Goal: Navigation & Orientation: Find specific page/section

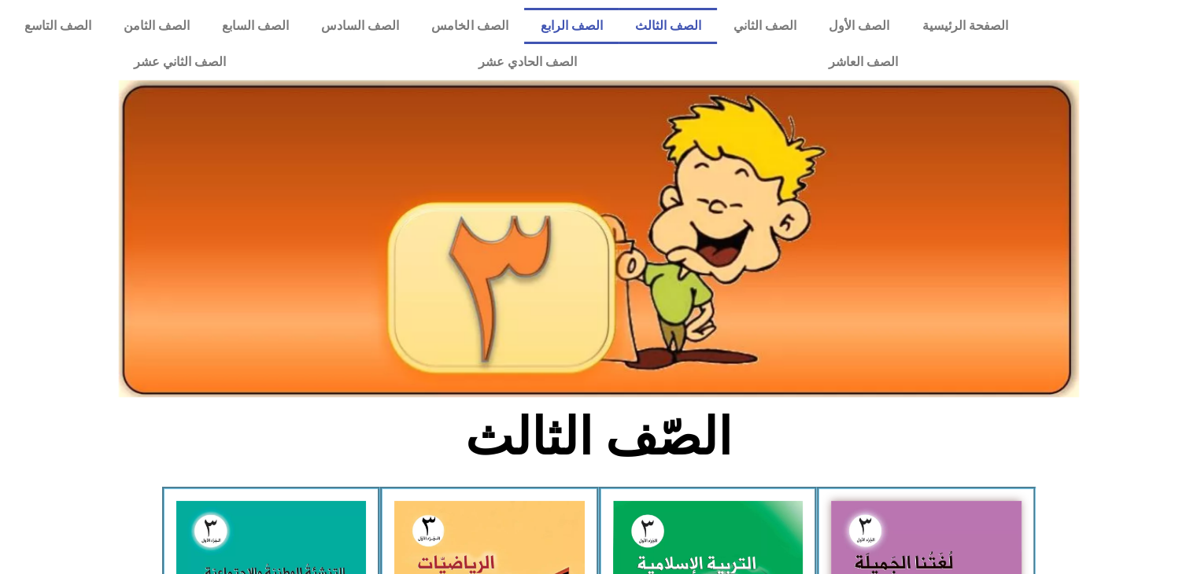
click at [618, 16] on link "الصف الرابع" at bounding box center [571, 26] width 94 height 36
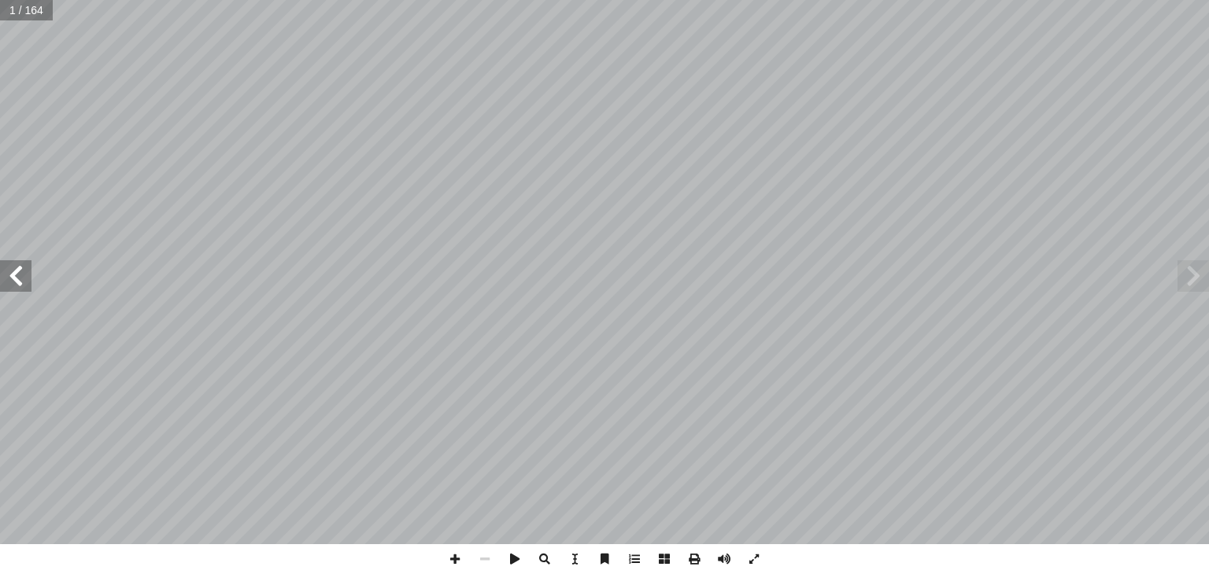
click at [7, 276] on span at bounding box center [15, 275] width 31 height 31
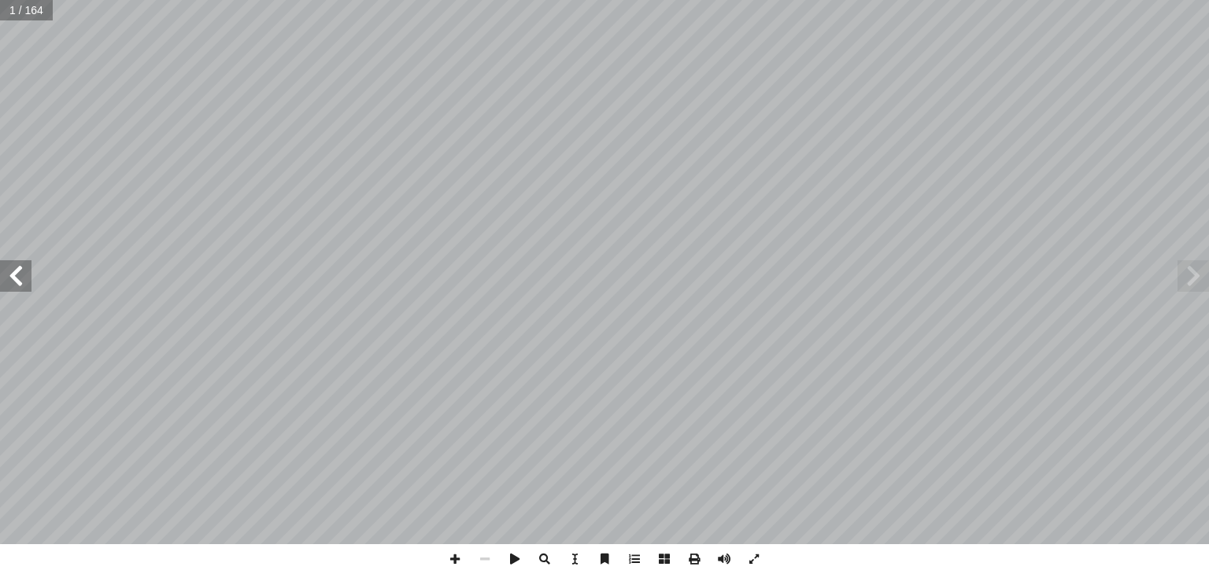
click at [7, 276] on span at bounding box center [15, 275] width 31 height 31
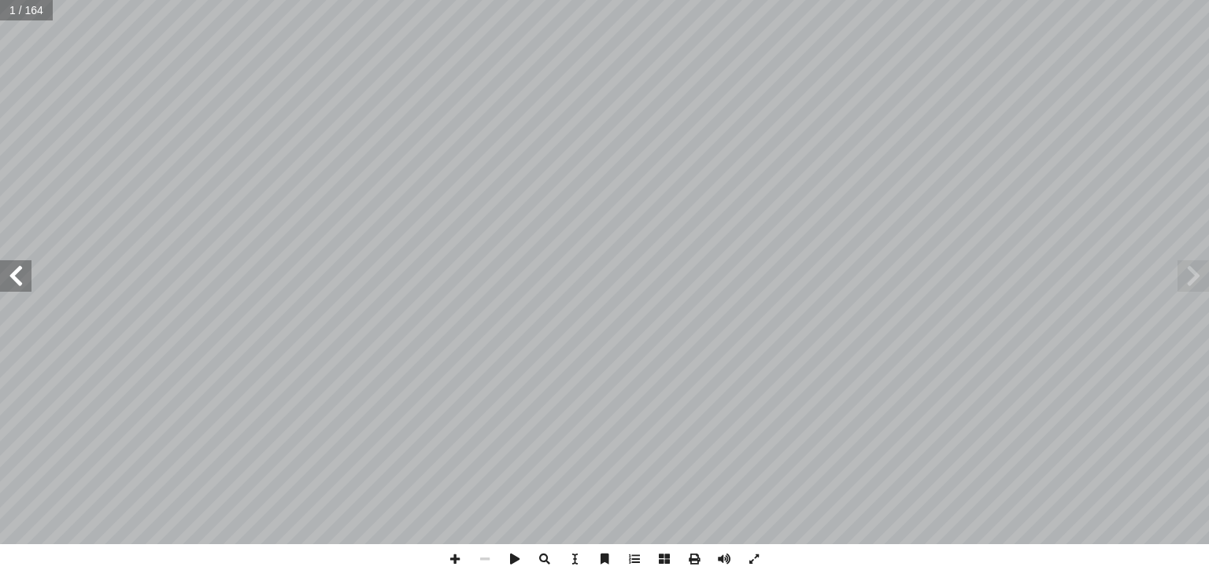
click at [7, 276] on span at bounding box center [15, 275] width 31 height 31
click at [6, 275] on span at bounding box center [15, 275] width 31 height 31
click at [9, 274] on span at bounding box center [15, 275] width 31 height 31
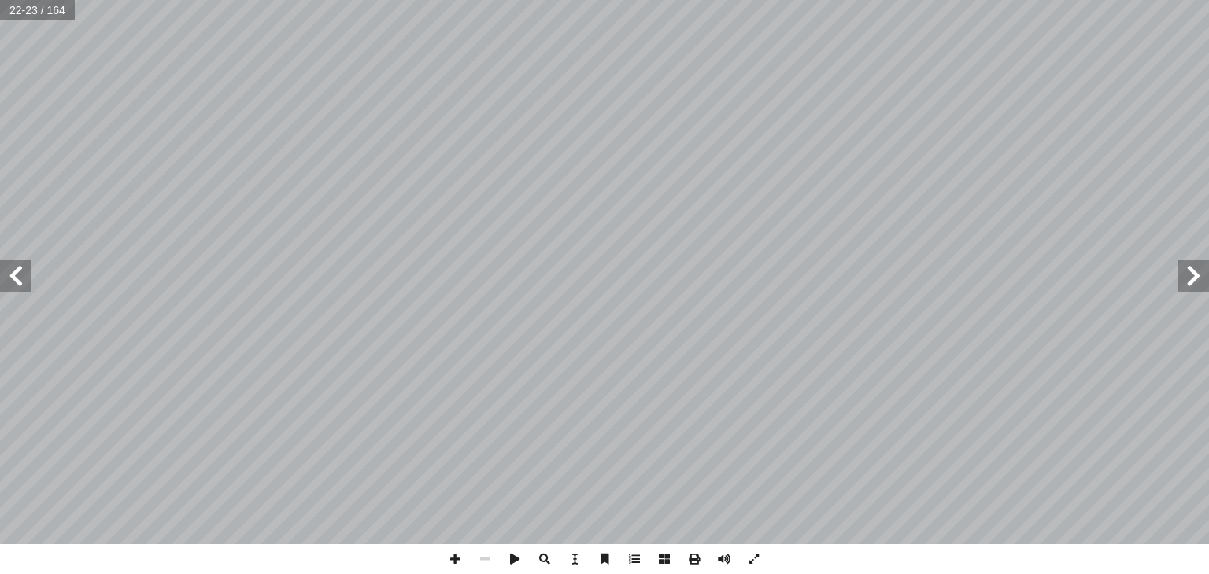
click at [9, 274] on span at bounding box center [15, 275] width 31 height 31
click at [754, 560] on span at bounding box center [754, 559] width 30 height 30
click at [27, 284] on span at bounding box center [15, 275] width 31 height 31
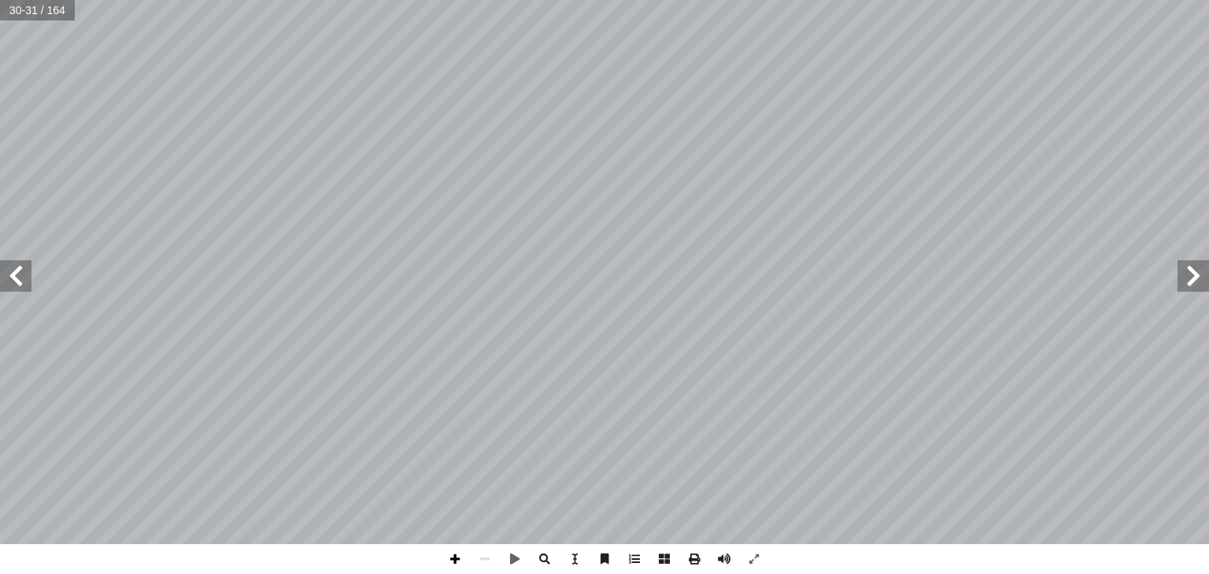
click at [453, 555] on span at bounding box center [455, 559] width 30 height 30
